Goal: Transaction & Acquisition: Purchase product/service

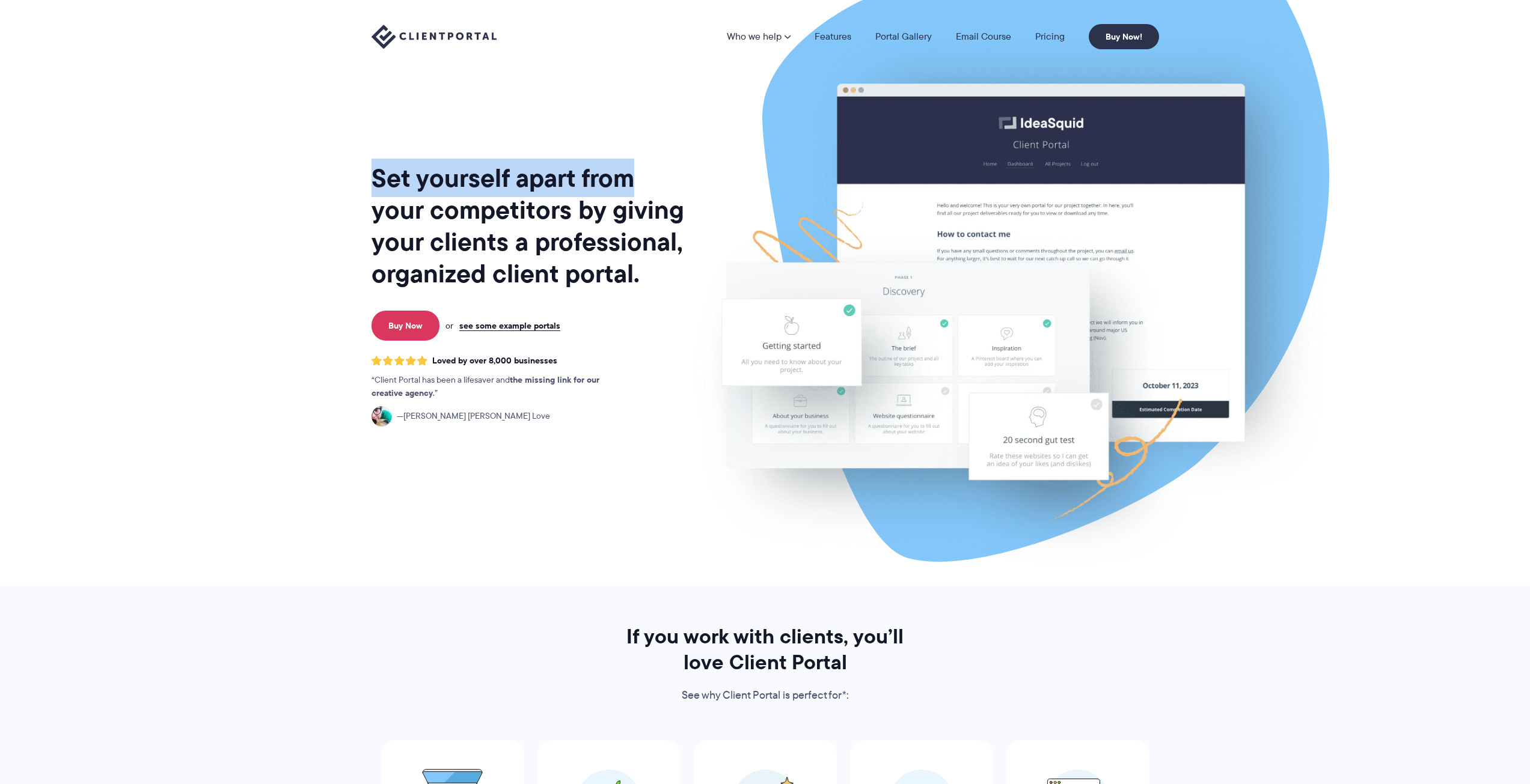
click at [631, 166] on div "Set yourself apart from your competitors by giving your clients a professional,…" at bounding box center [765, 293] width 817 height 586
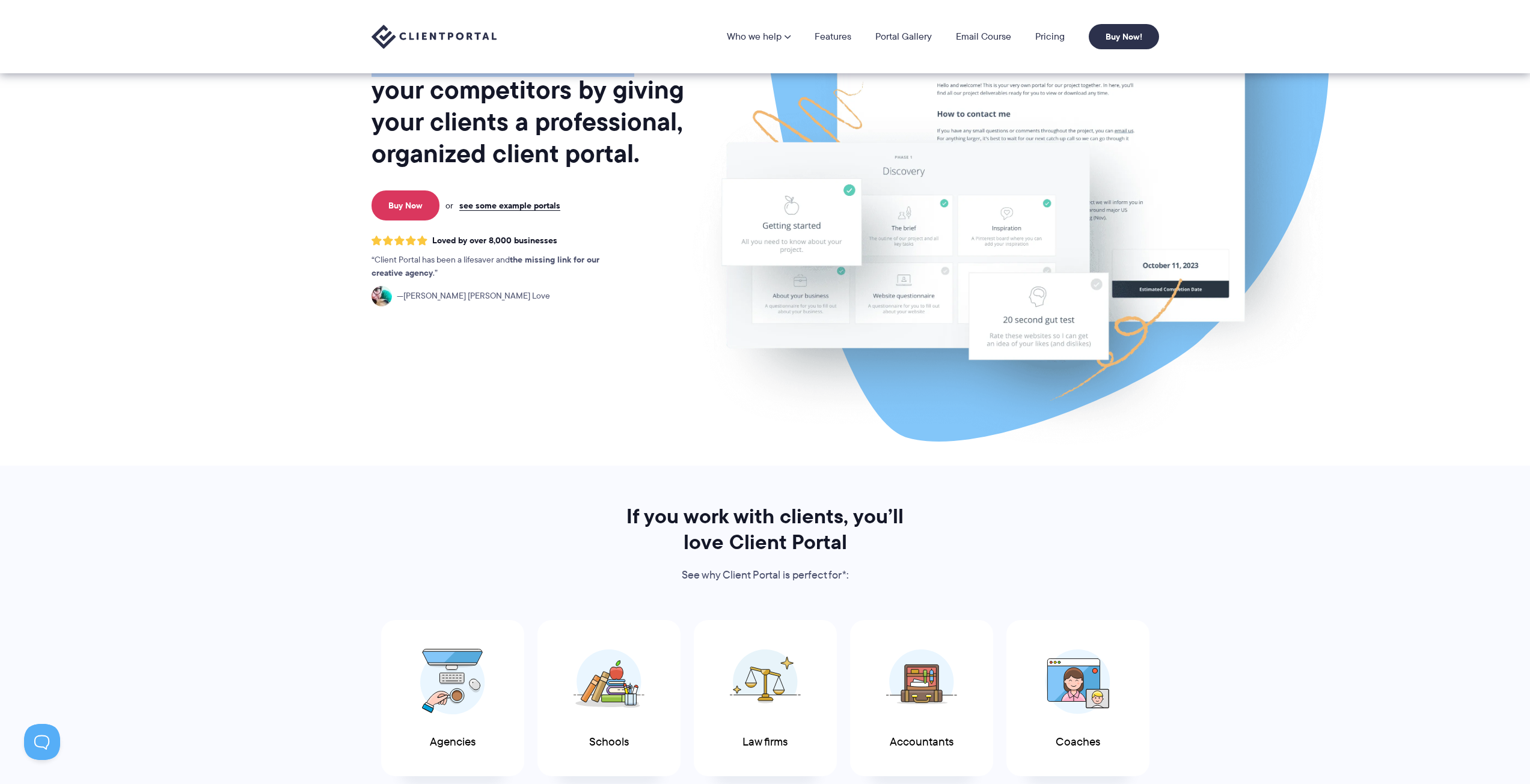
scroll to position [60, 0]
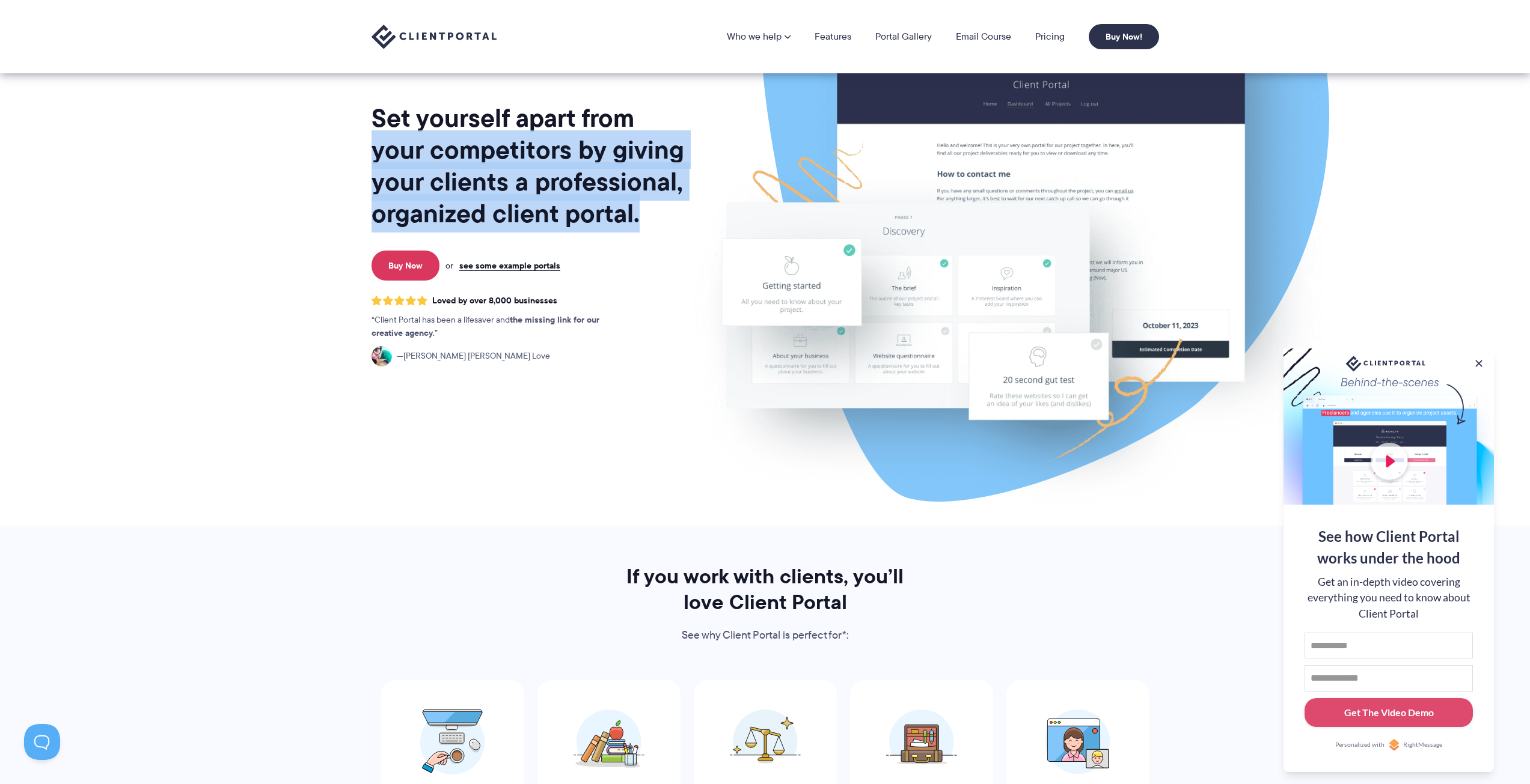
drag, startPoint x: 372, startPoint y: 150, endPoint x: 641, endPoint y: 222, distance: 278.5
click at [641, 222] on h1 "Set yourself apart from your competitors by giving your clients a professional,…" at bounding box center [529, 166] width 315 height 128
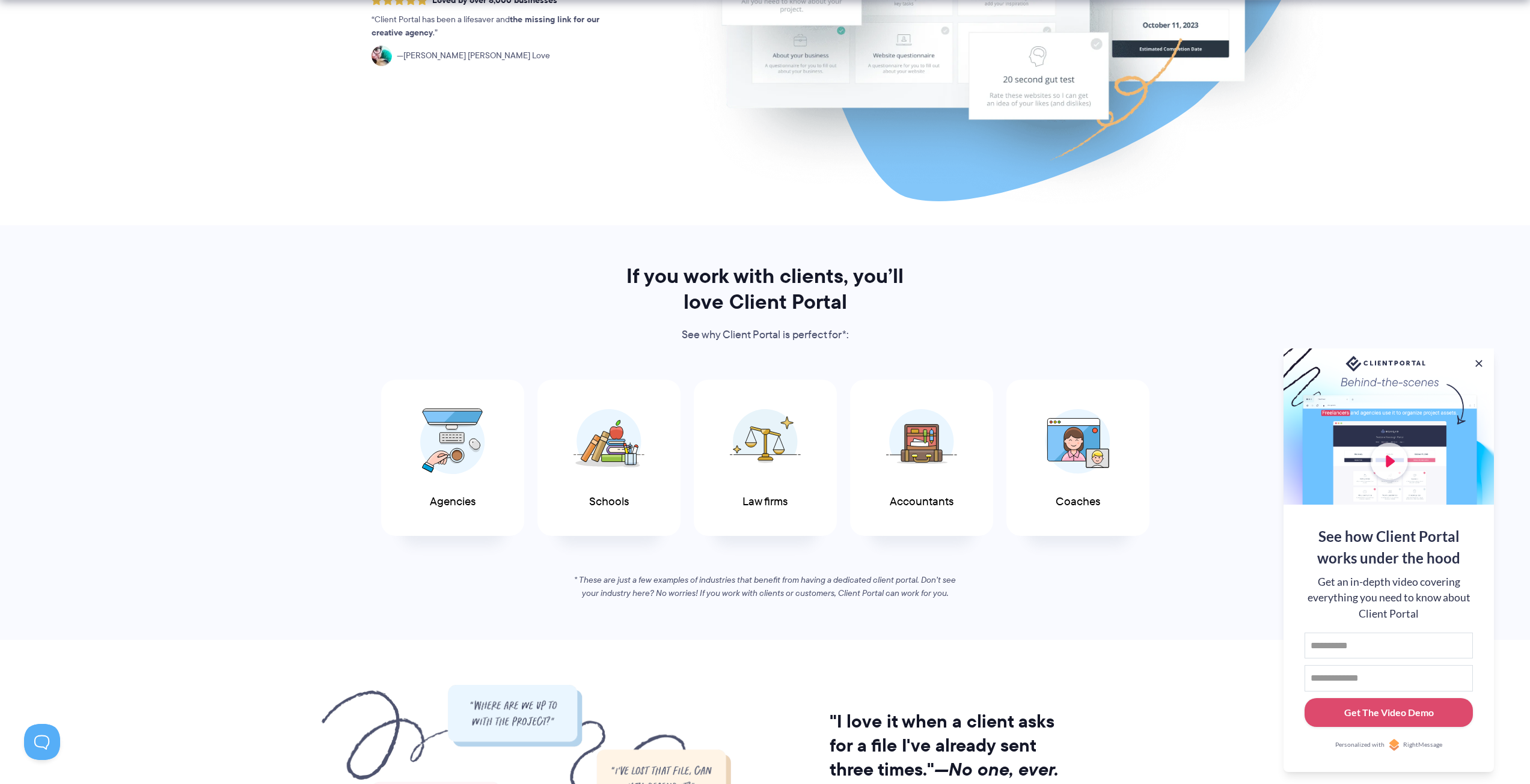
scroll to position [481, 0]
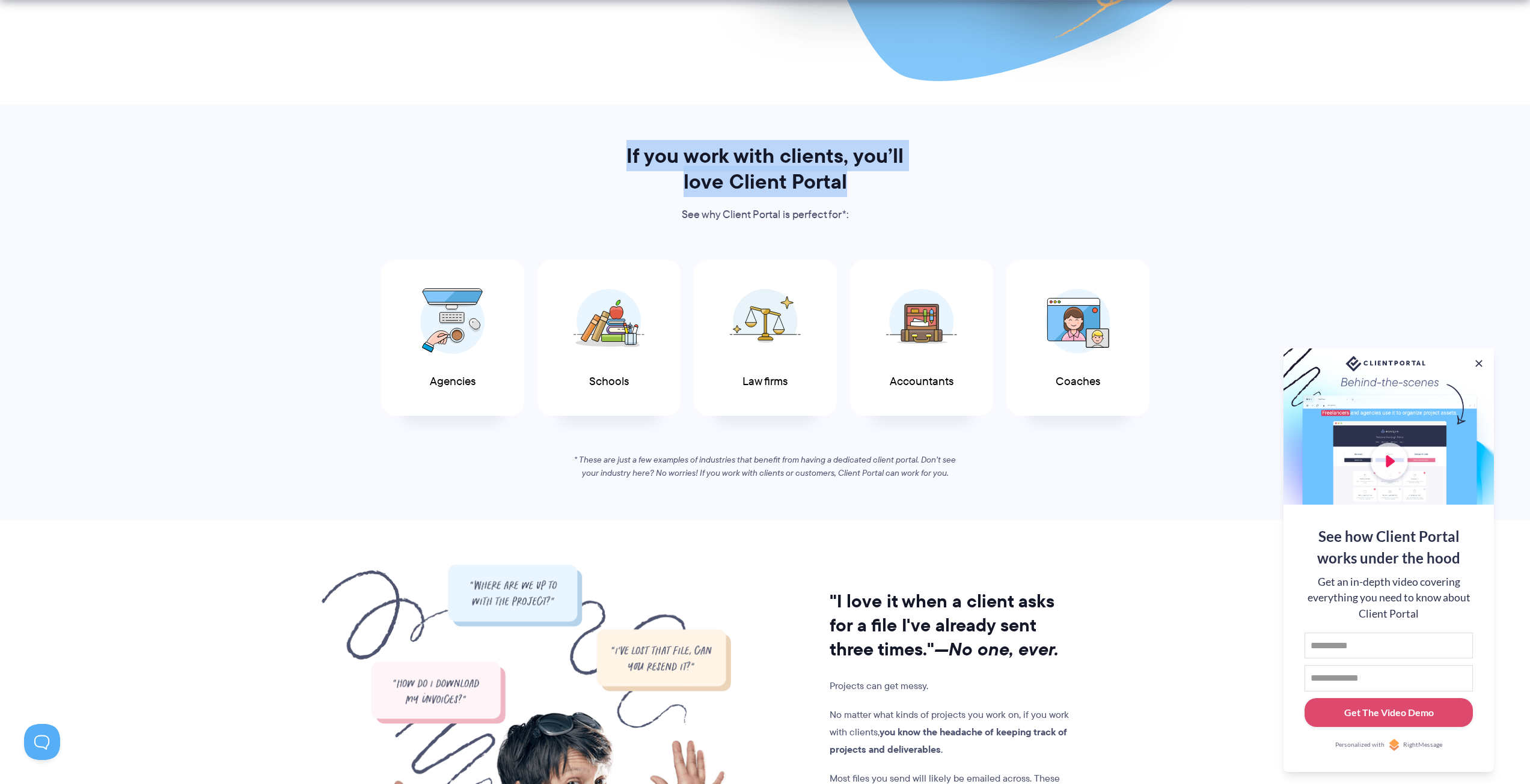
drag, startPoint x: 626, startPoint y: 152, endPoint x: 915, endPoint y: 183, distance: 290.7
click at [915, 183] on h2 "If you work with clients, you’ll love Client Portal" at bounding box center [765, 168] width 310 height 52
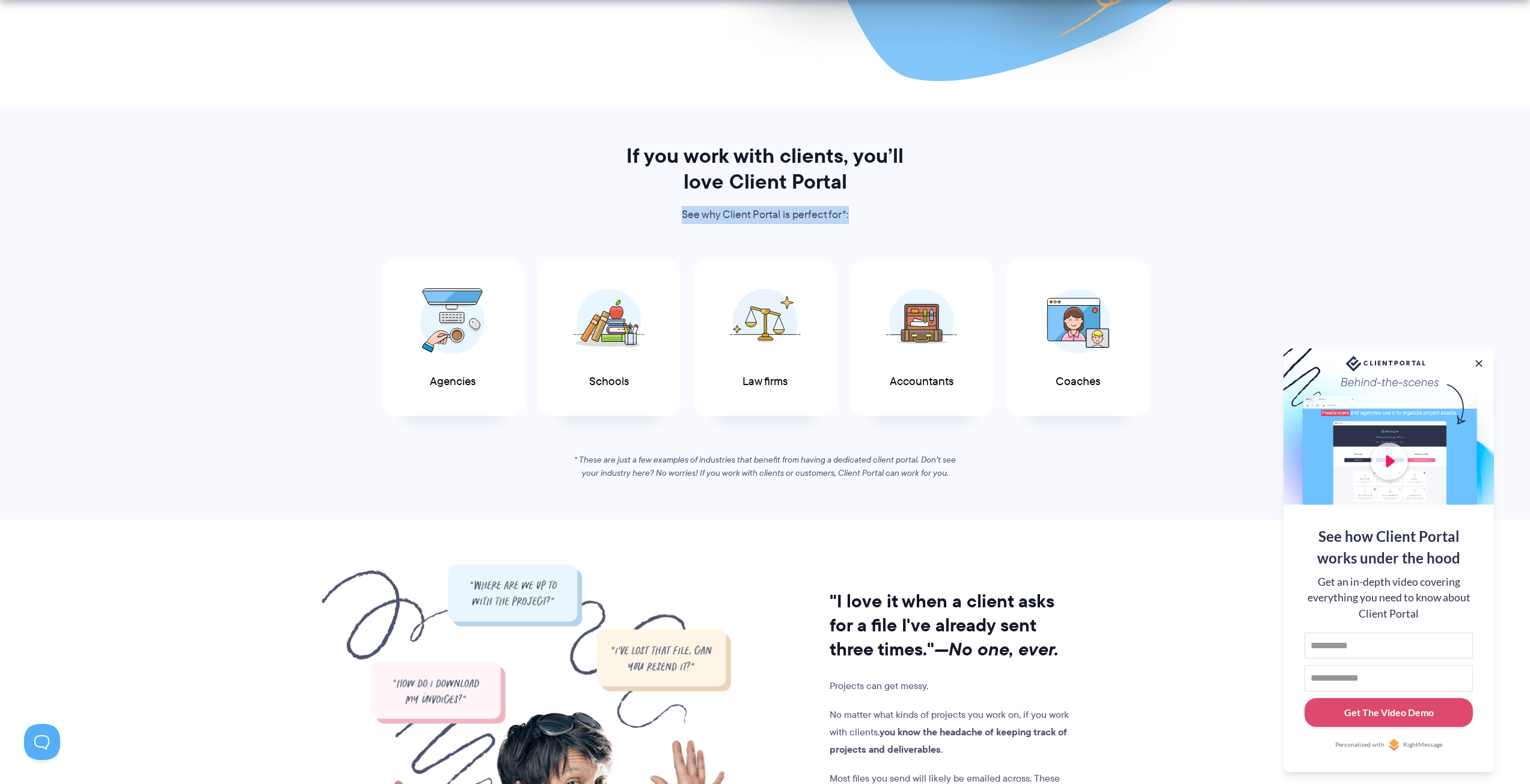
drag, startPoint x: 682, startPoint y: 214, endPoint x: 857, endPoint y: 219, distance: 175.1
click at [857, 219] on p "See why Client Portal is perfect for*:" at bounding box center [765, 215] width 310 height 18
click at [508, 313] on div "Agencies" at bounding box center [452, 335] width 143 height 157
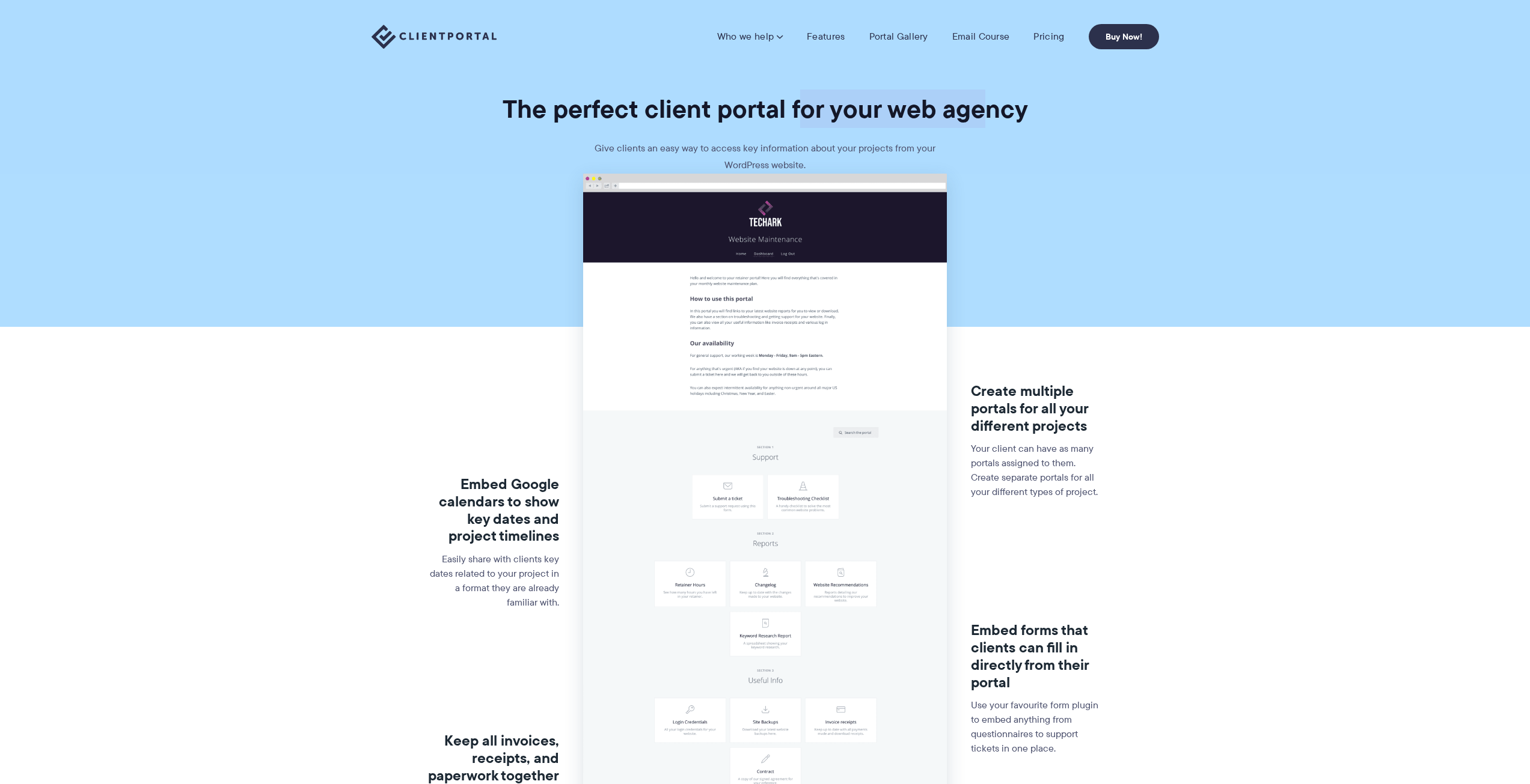
drag, startPoint x: 797, startPoint y: 105, endPoint x: 984, endPoint y: 120, distance: 187.6
click at [984, 120] on h1 "The perfect client portal for your web agency" at bounding box center [765, 109] width 1530 height 32
drag, startPoint x: 601, startPoint y: 146, endPoint x: 930, endPoint y: 163, distance: 329.4
click at [930, 163] on p "Give clients an easy way to access key information about your projects from you…" at bounding box center [765, 157] width 361 height 34
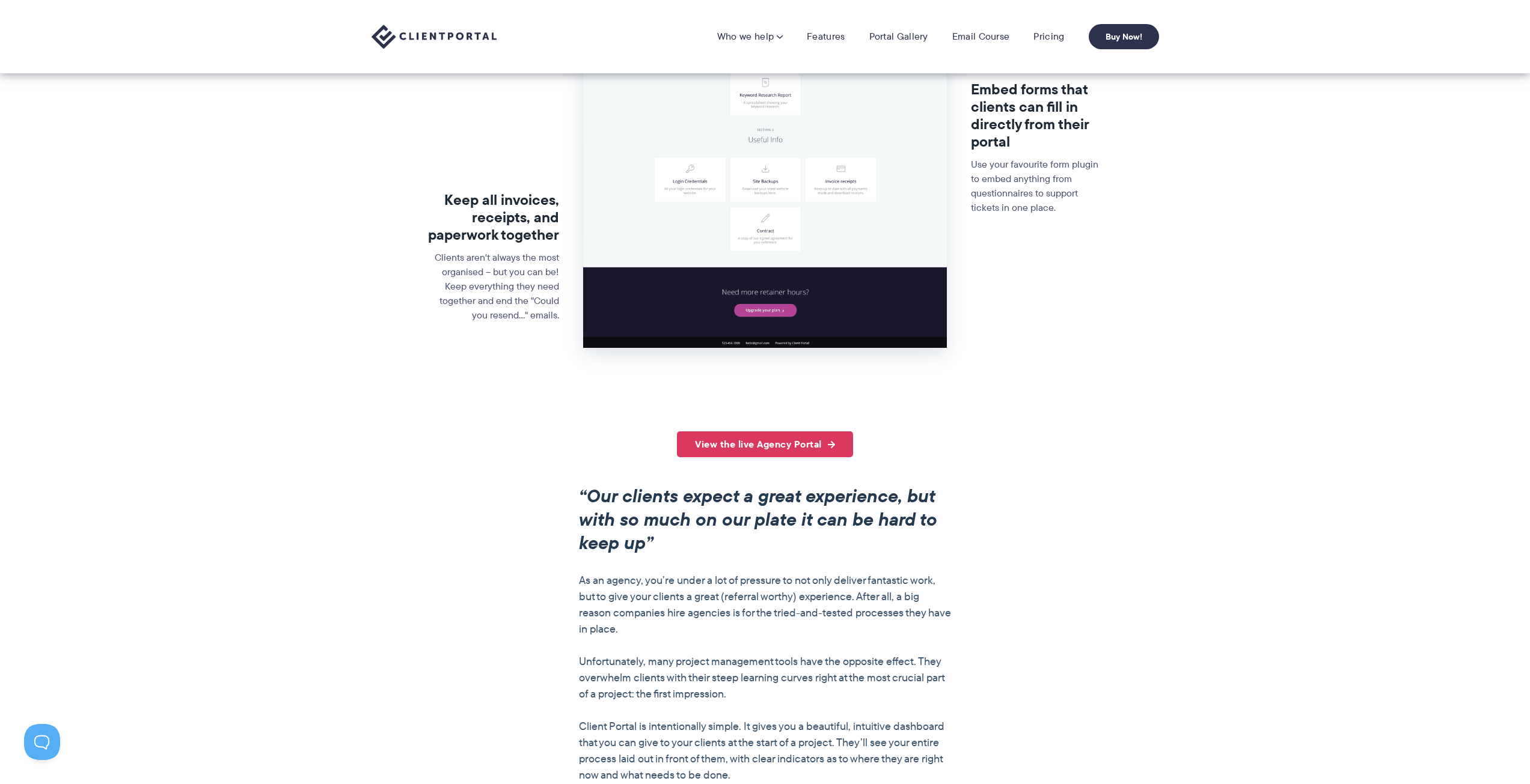
scroll to position [361, 0]
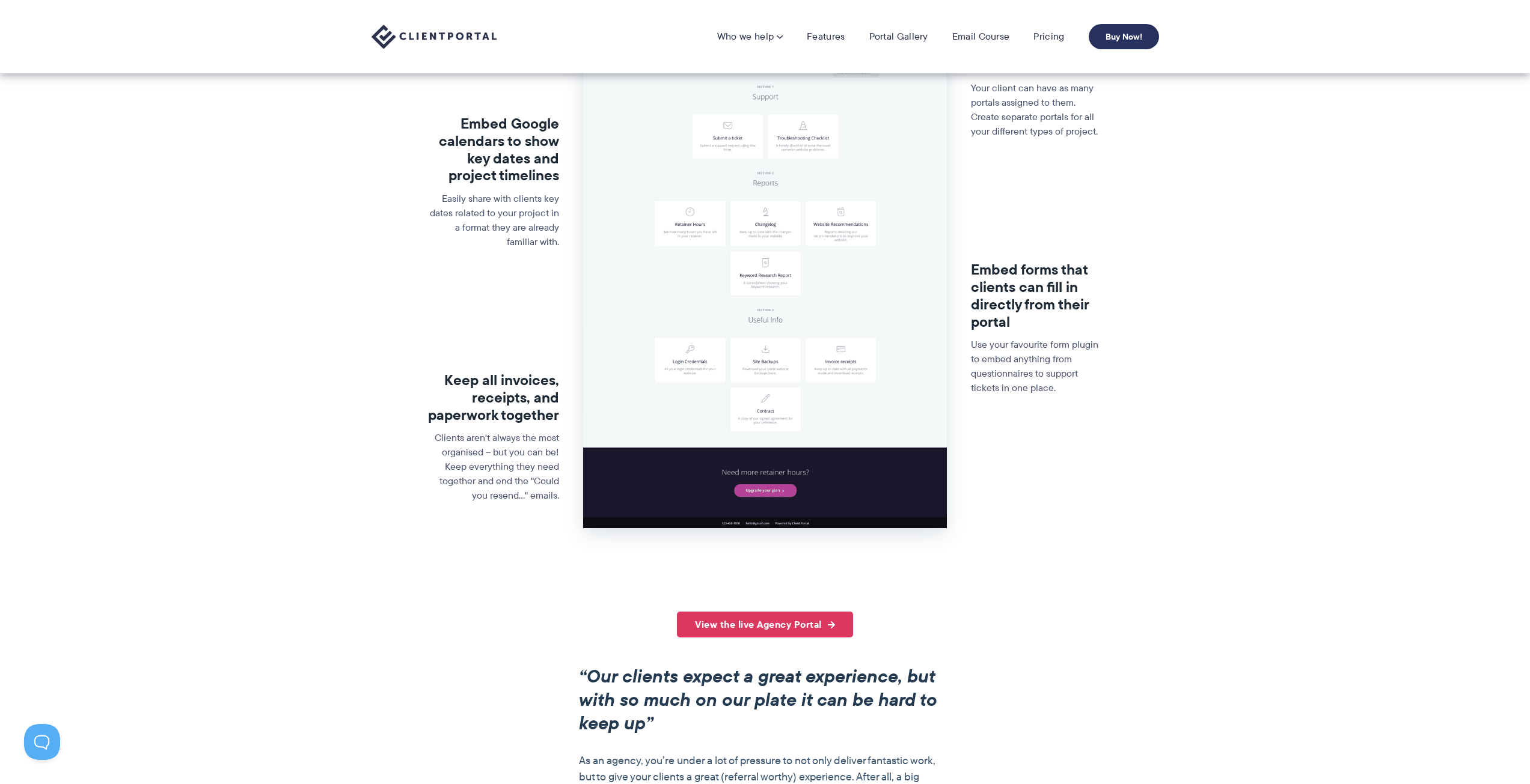
click at [1133, 43] on link "Buy Now!" at bounding box center [1123, 36] width 70 height 25
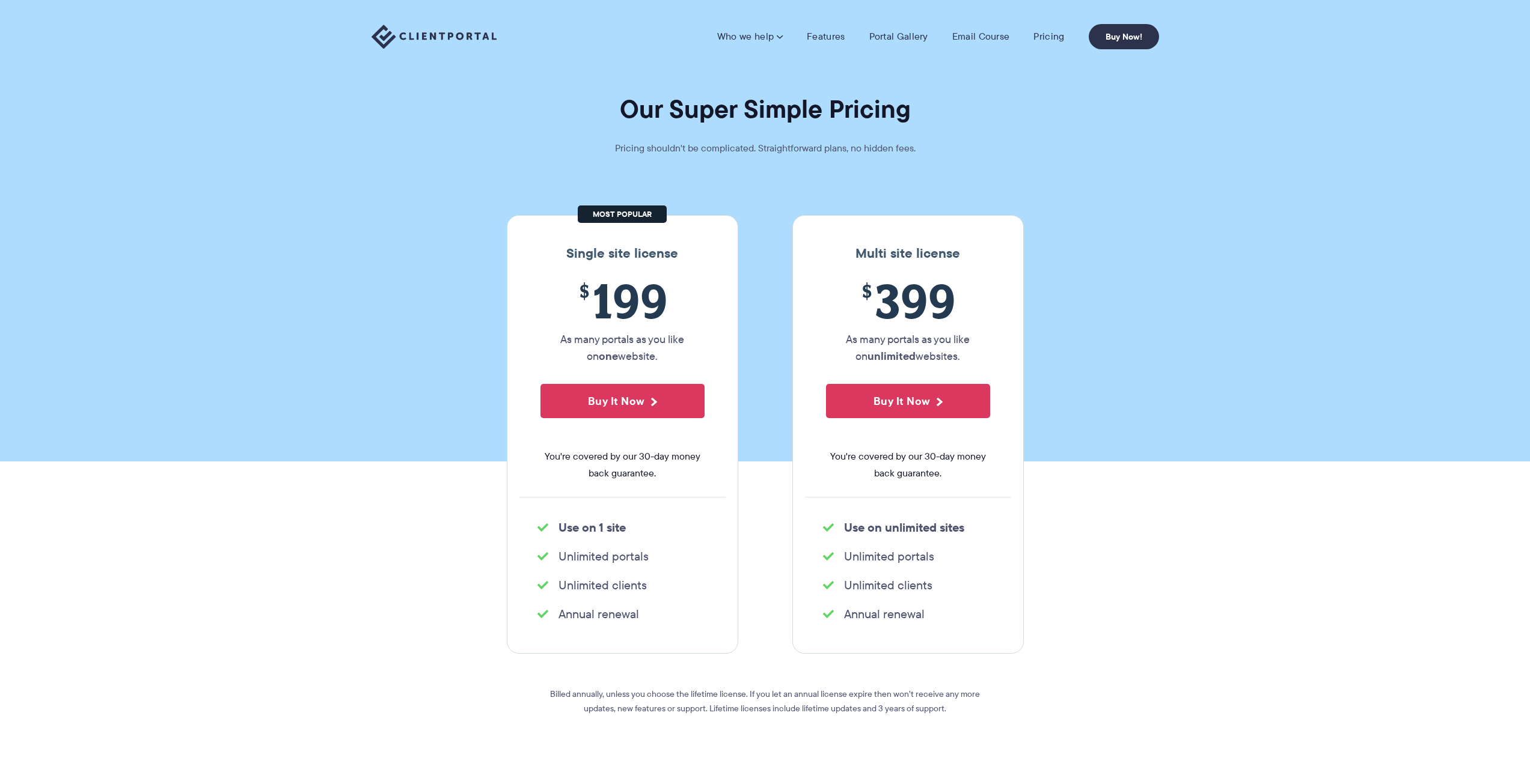
drag, startPoint x: 569, startPoint y: 252, endPoint x: 671, endPoint y: 358, distance: 147.1
click at [671, 358] on div "Single site license $ 199 As many portals as you like on one website. Buy It No…" at bounding box center [623, 434] width 232 height 438
click at [595, 346] on p "As many portals as you like on one website." at bounding box center [623, 348] width 164 height 34
click at [691, 360] on p "As many portals as you like on one website." at bounding box center [623, 348] width 164 height 34
drag, startPoint x: 593, startPoint y: 336, endPoint x: 682, endPoint y: 357, distance: 91.4
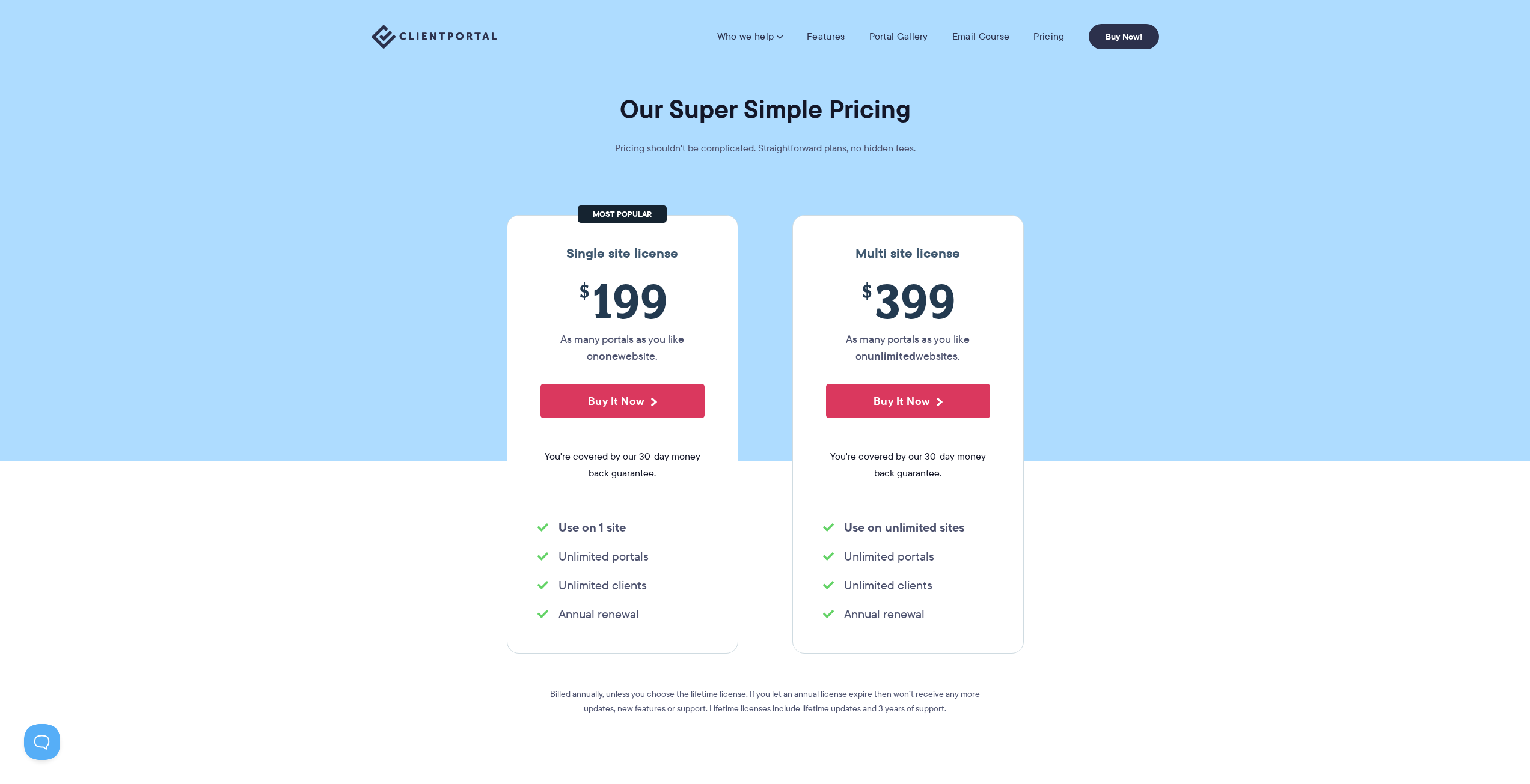
click at [682, 357] on p "As many portals as you like on one website." at bounding box center [623, 348] width 164 height 34
drag, startPoint x: 844, startPoint y: 341, endPoint x: 966, endPoint y: 367, distance: 124.7
click at [966, 367] on div "$ 399 As many portals as you like on unlimited websites. Buy It Now You're cove…" at bounding box center [909, 385] width 206 height 224
drag, startPoint x: 830, startPoint y: 451, endPoint x: 963, endPoint y: 474, distance: 135.0
click at [963, 474] on span "You're covered by our 30-day money back guarantee." at bounding box center [908, 466] width 164 height 34
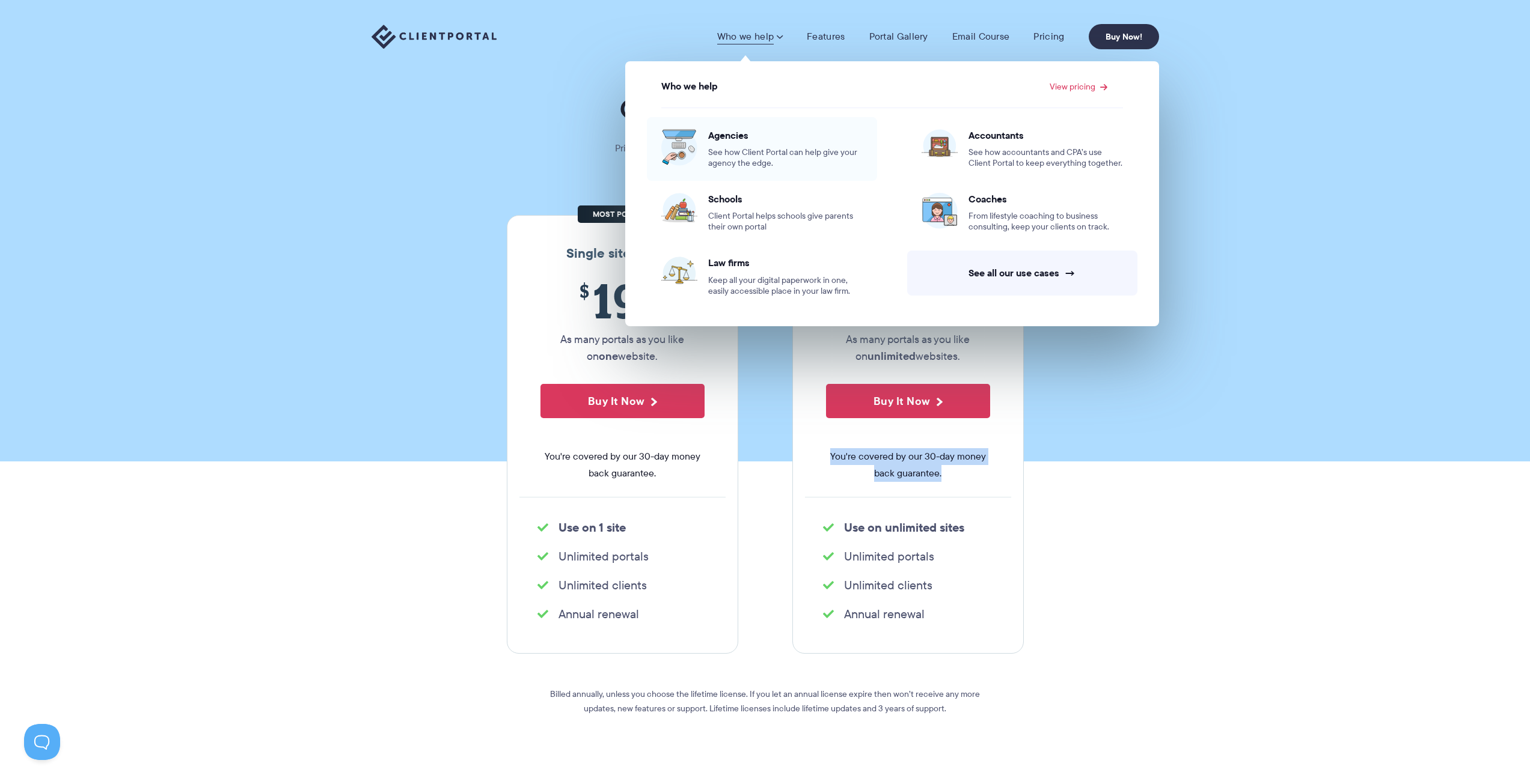
click at [739, 150] on span "See how Client Portal can help give your agency the edge." at bounding box center [785, 158] width 155 height 22
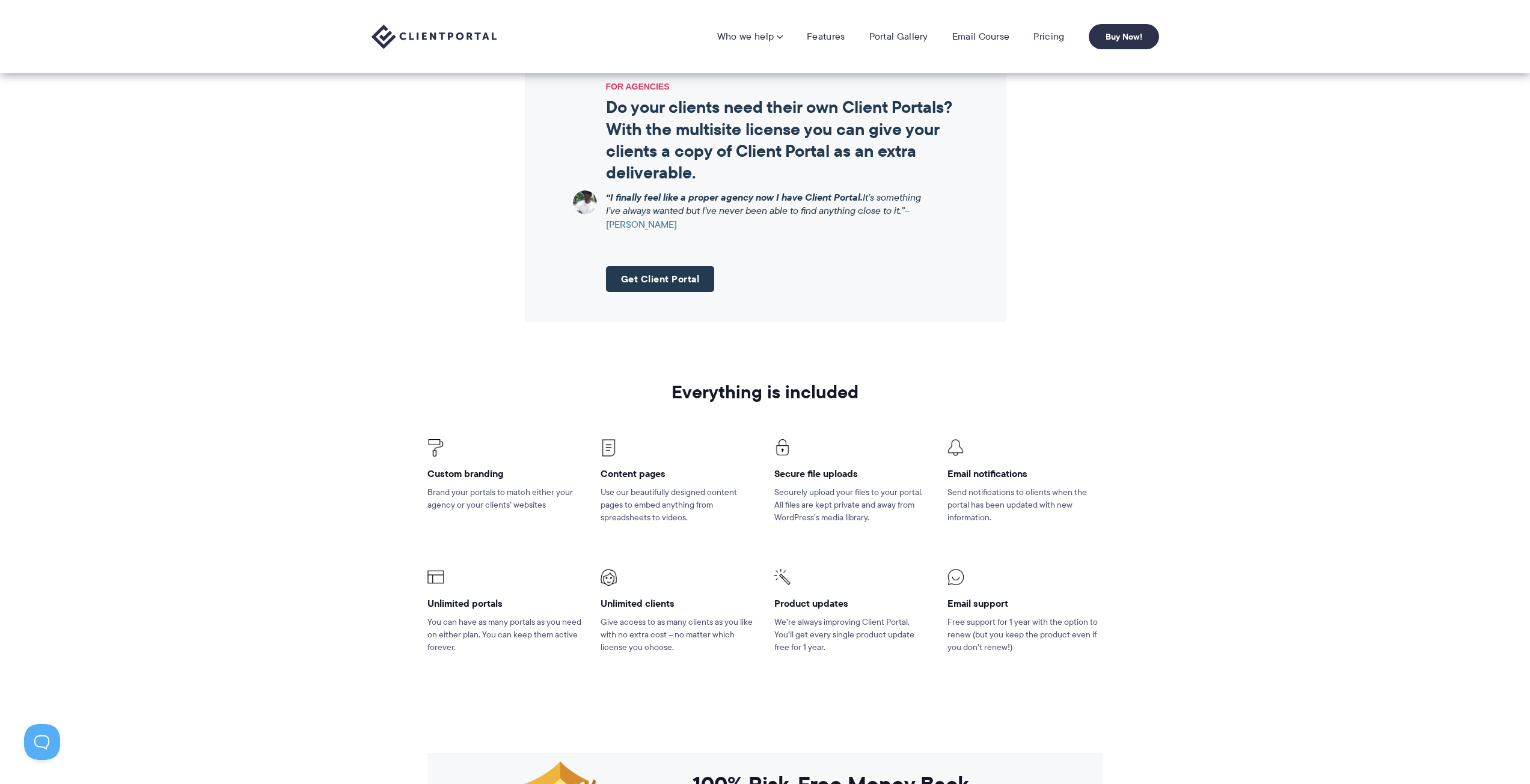
scroll to position [1322, 0]
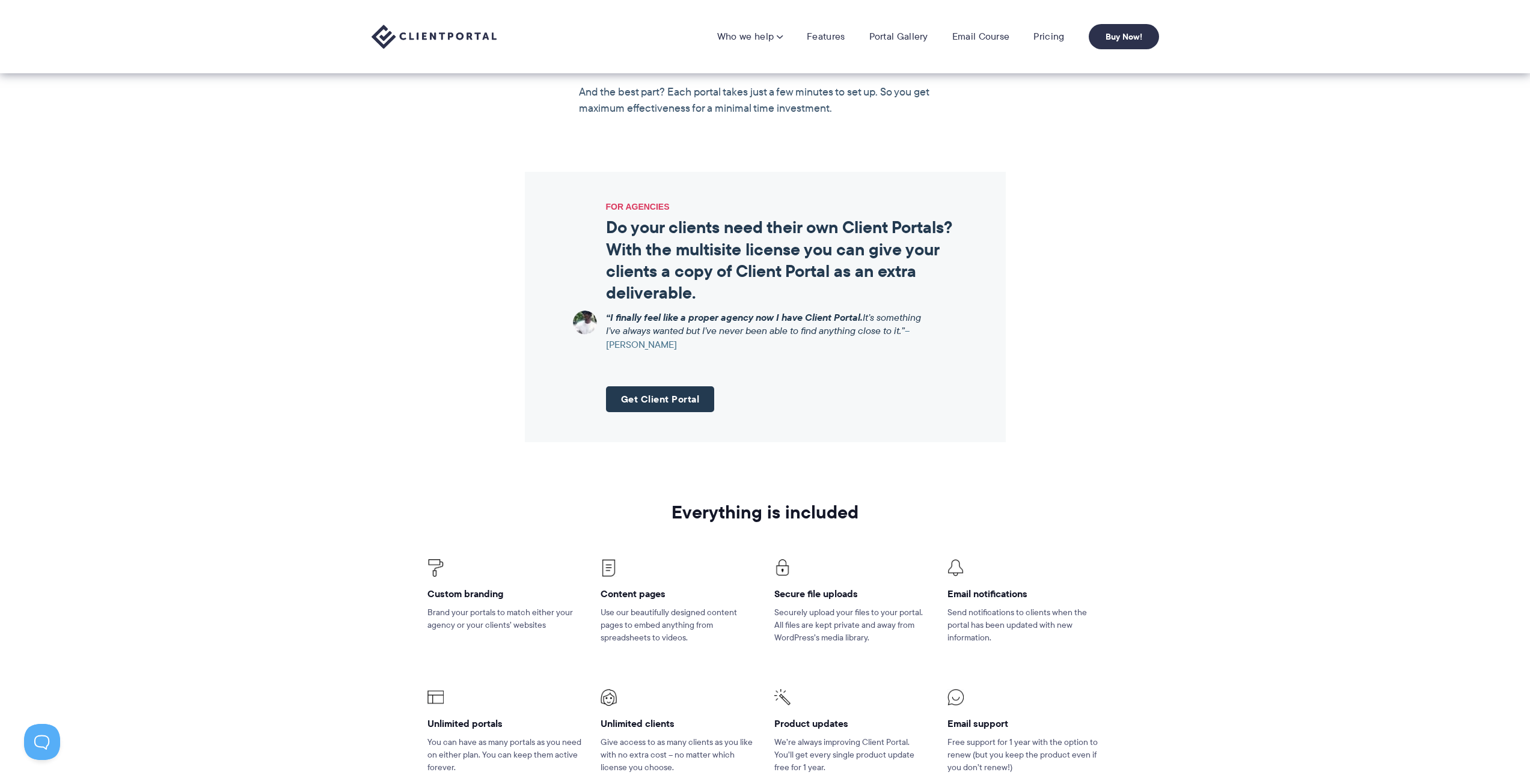
drag, startPoint x: 608, startPoint y: 313, endPoint x: 673, endPoint y: 345, distance: 72.4
click at [673, 345] on p "“I finally feel like a proper agency now I have Client Portal. It’s something I…" at bounding box center [767, 331] width 322 height 41
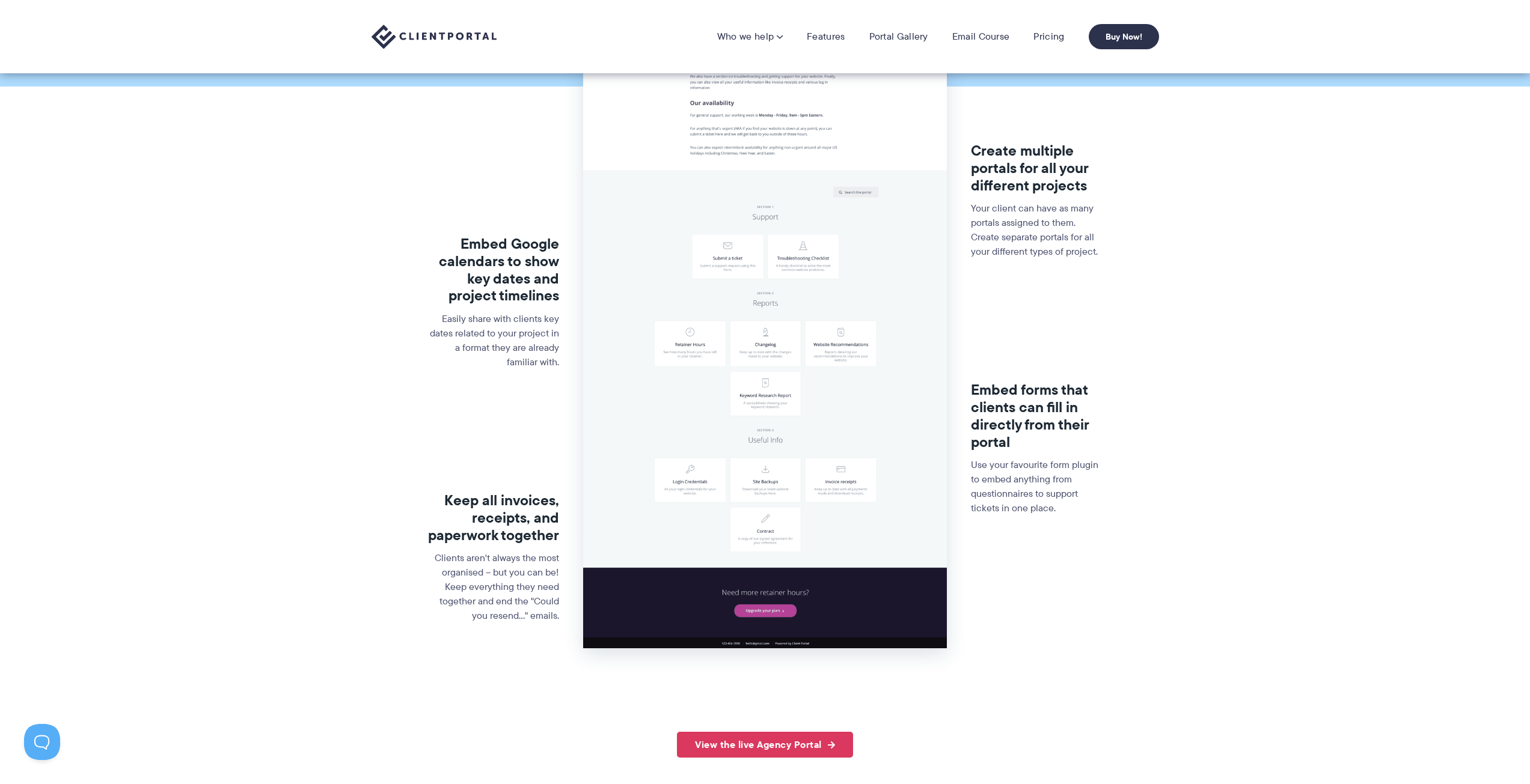
scroll to position [180, 0]
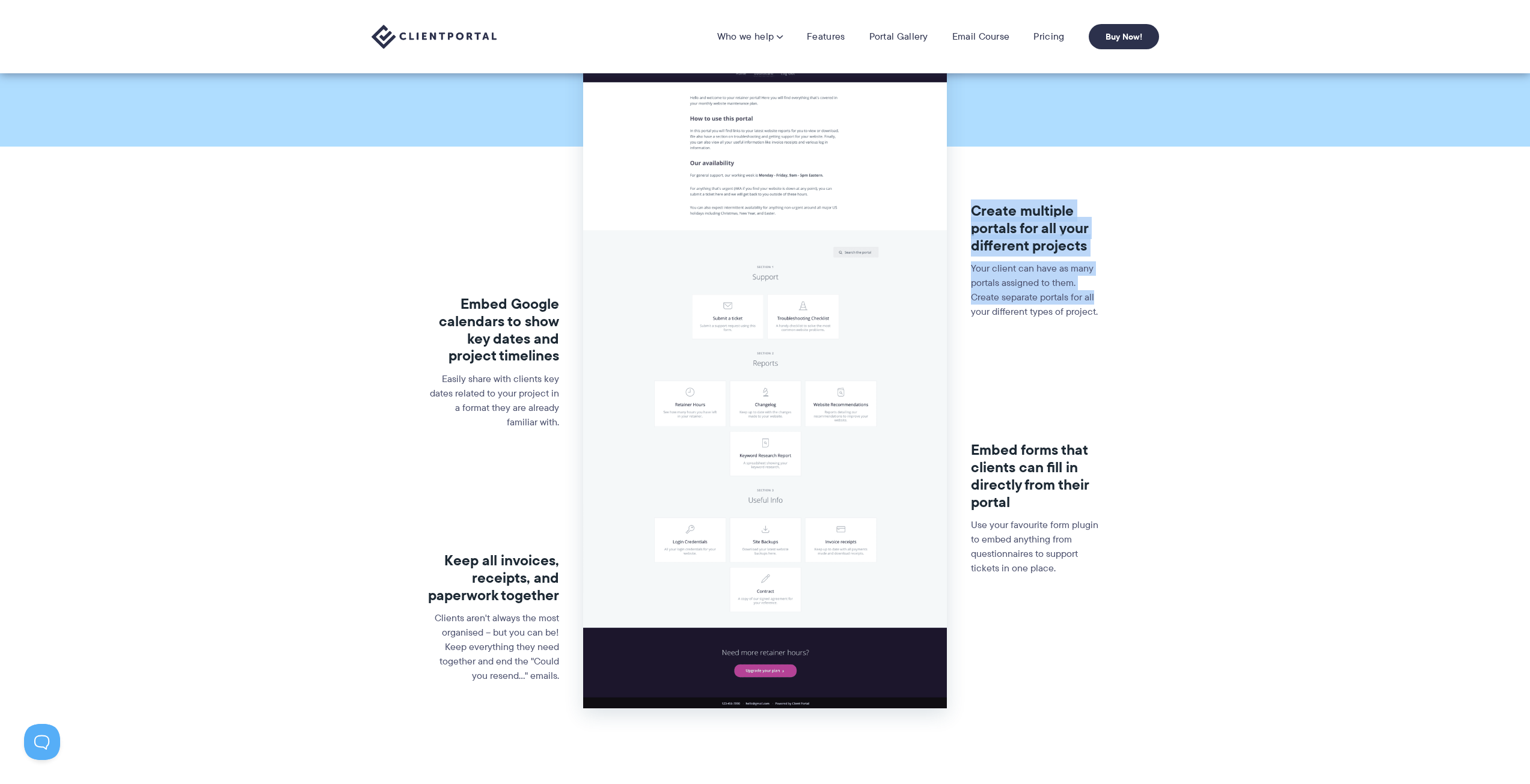
drag, startPoint x: 971, startPoint y: 210, endPoint x: 1101, endPoint y: 299, distance: 157.5
click at [1101, 299] on div "Create multiple portals for all your different projects Your client can have as…" at bounding box center [1037, 269] width 132 height 239
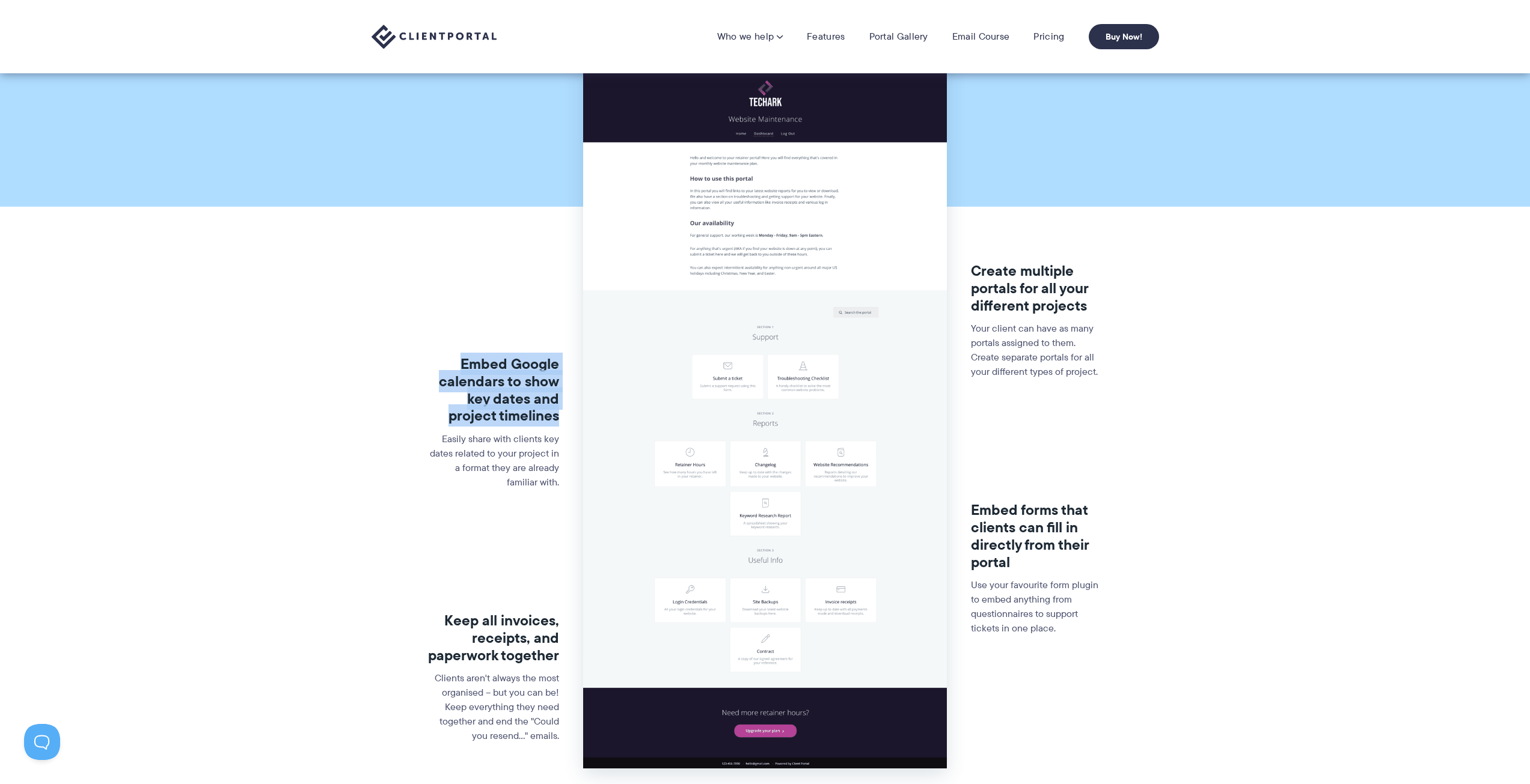
drag, startPoint x: 456, startPoint y: 363, endPoint x: 599, endPoint y: 410, distance: 150.5
click at [557, 414] on h3 "Embed Google calendars to show key dates and project timelines" at bounding box center [494, 390] width 132 height 69
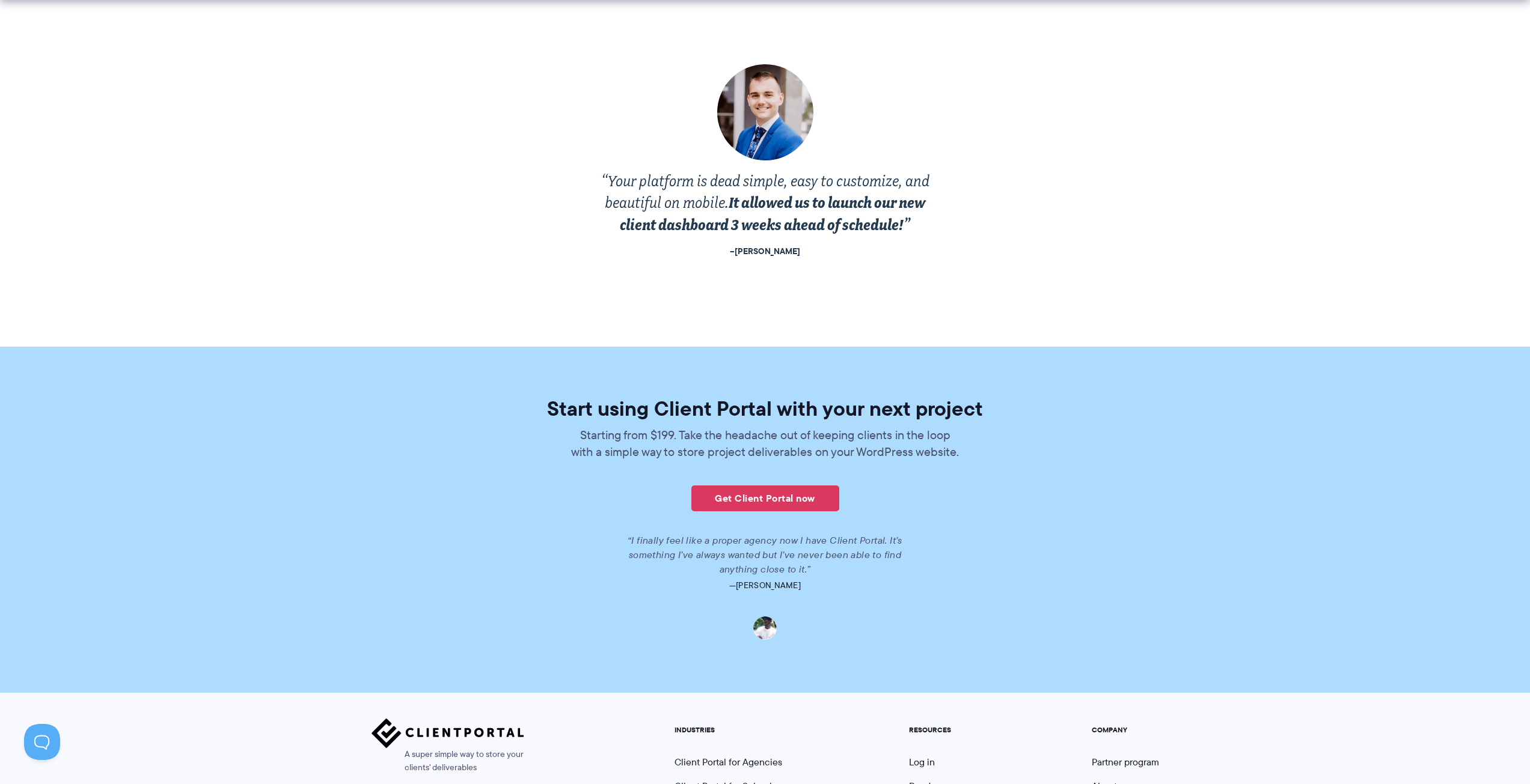
scroll to position [2539, 0]
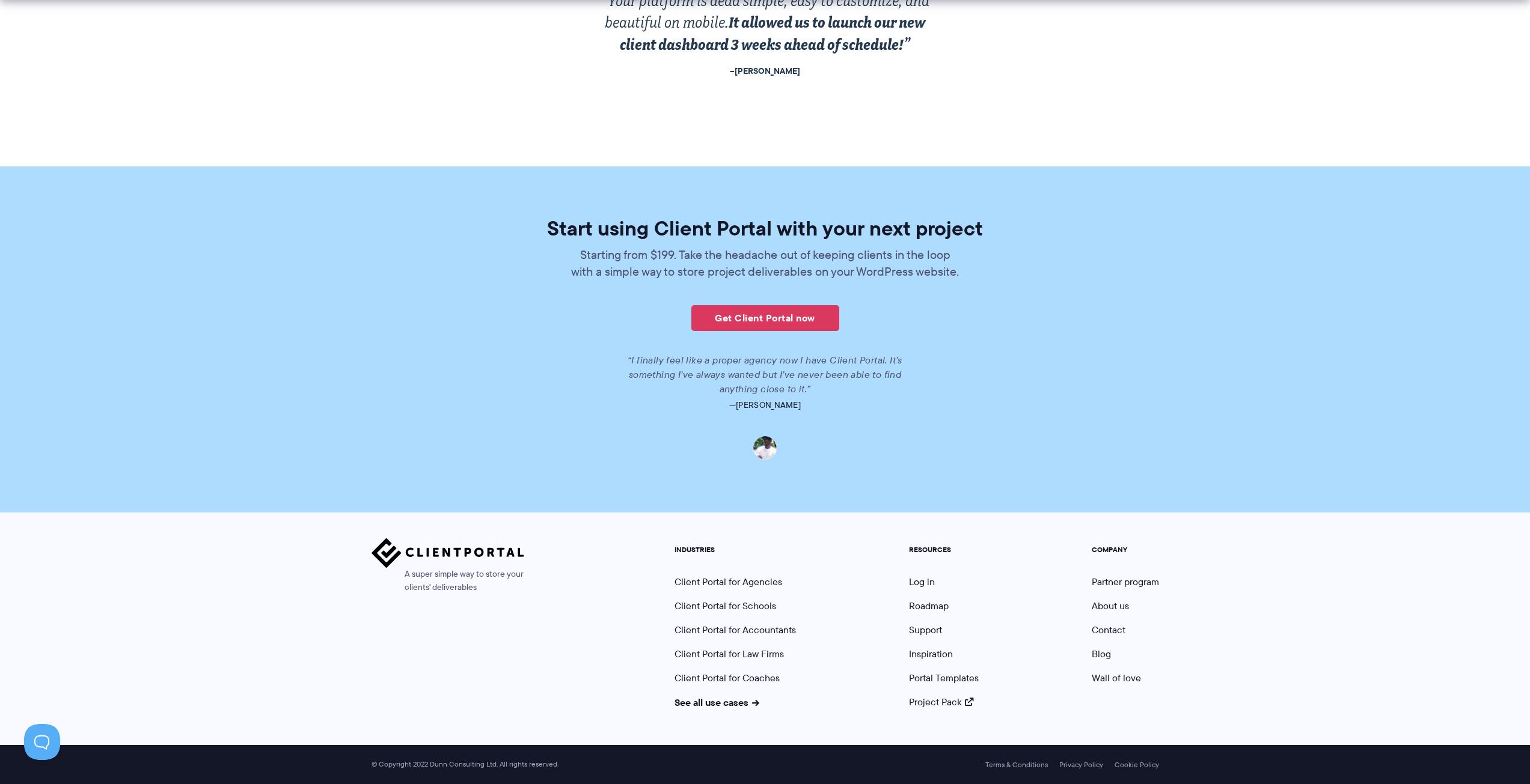
click at [763, 450] on img at bounding box center [765, 448] width 24 height 24
click at [770, 605] on link "Client Portal for Schools" at bounding box center [725, 606] width 101 height 14
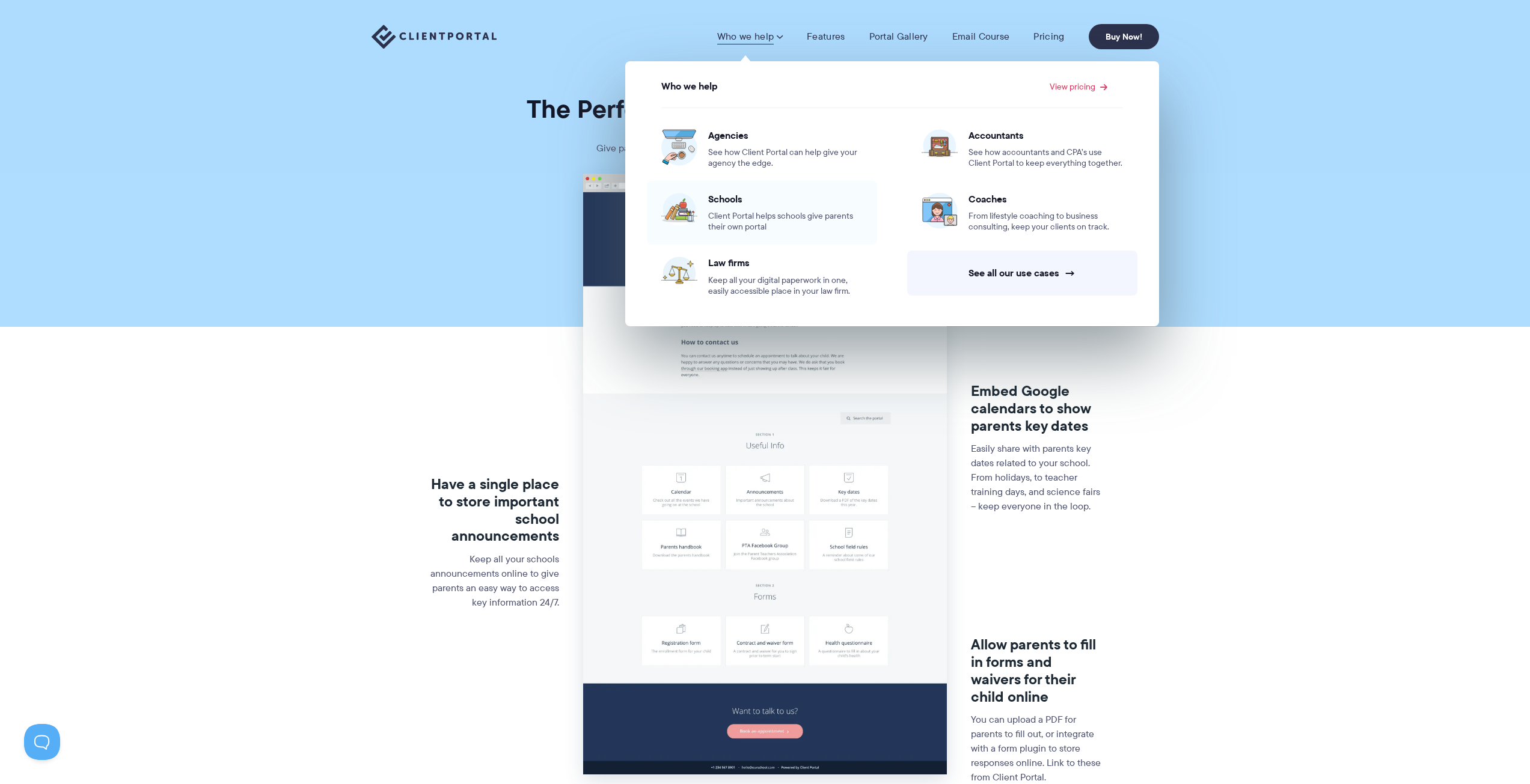
click at [761, 243] on link "Schools Client Portal helps schools give parents their own portal" at bounding box center [762, 212] width 230 height 63
